Goal: Task Accomplishment & Management: Manage account settings

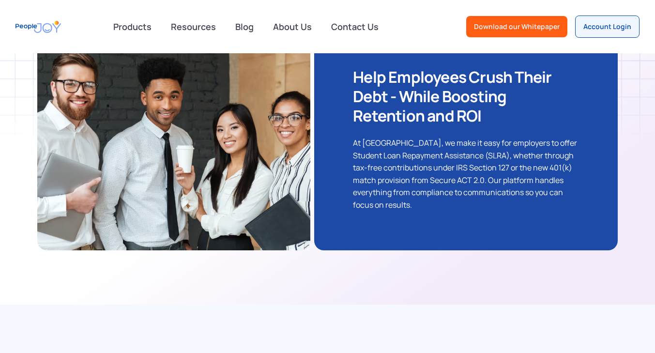
scroll to position [269, 0]
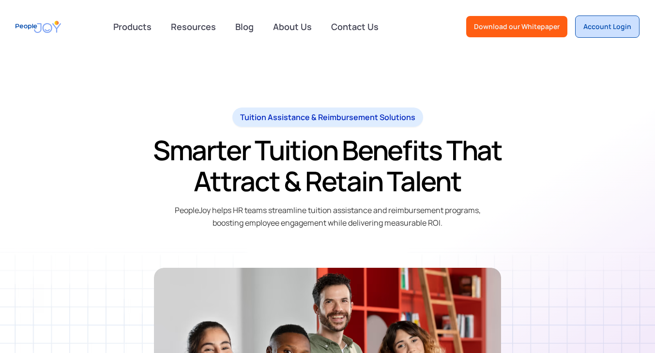
click at [614, 26] on div "Account Login" at bounding box center [608, 27] width 48 height 10
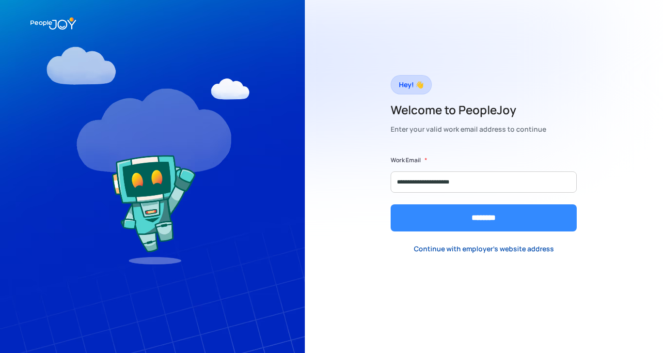
type input "**********"
click at [434, 215] on input "********" at bounding box center [483, 217] width 186 height 27
